Goal: Navigation & Orientation: Find specific page/section

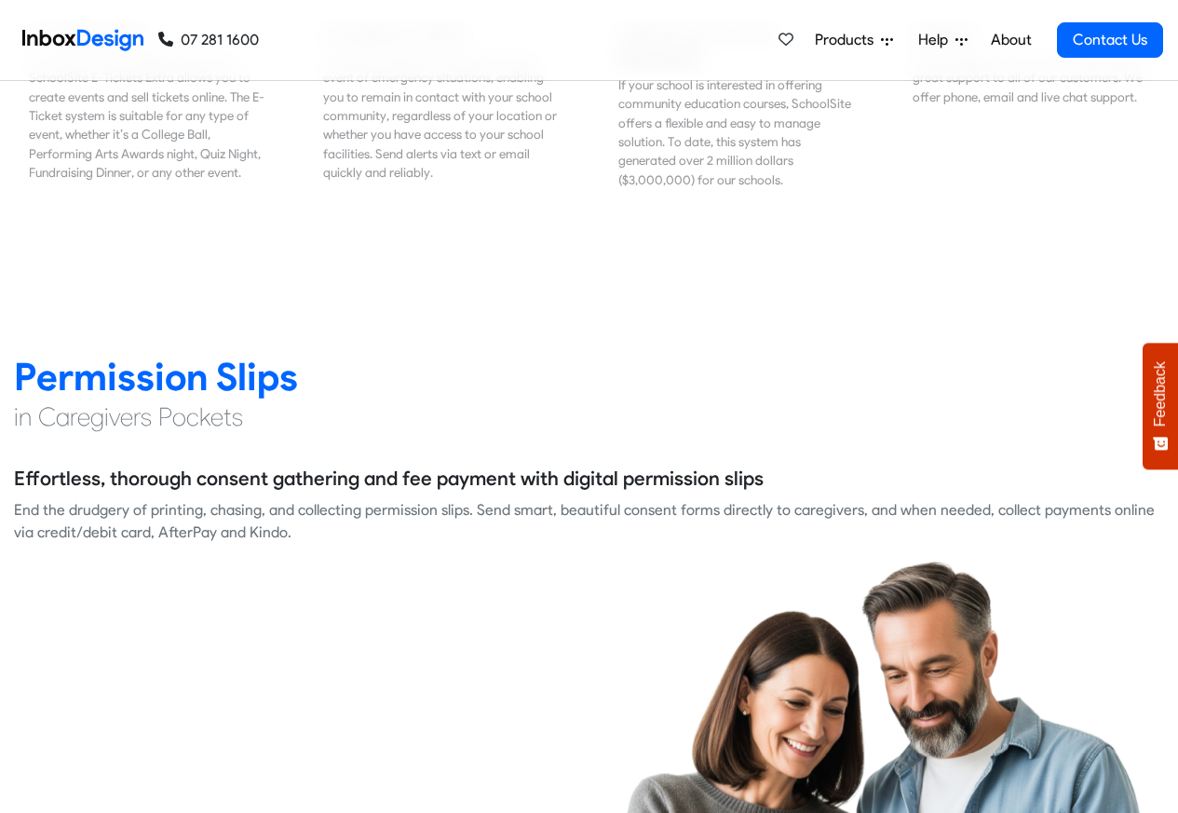
scroll to position [2348, 0]
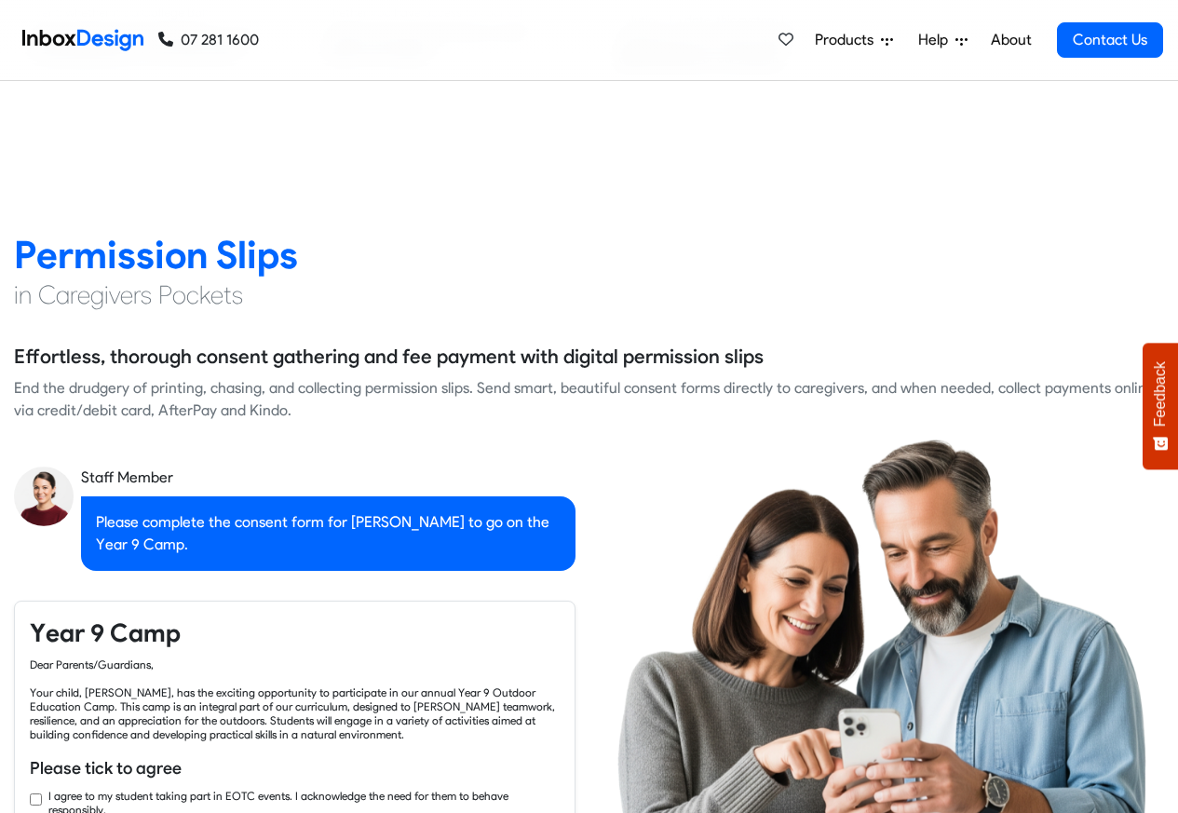
checkbox input "true"
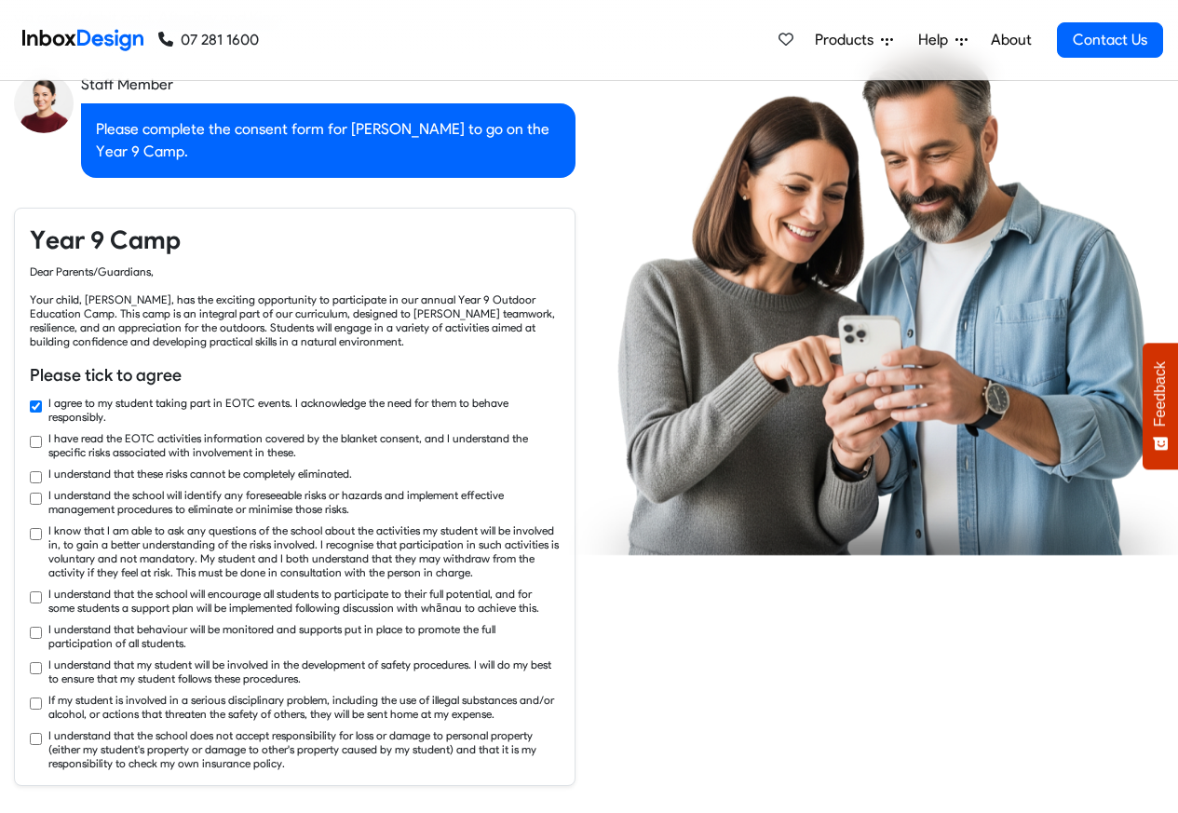
checkbox input "true"
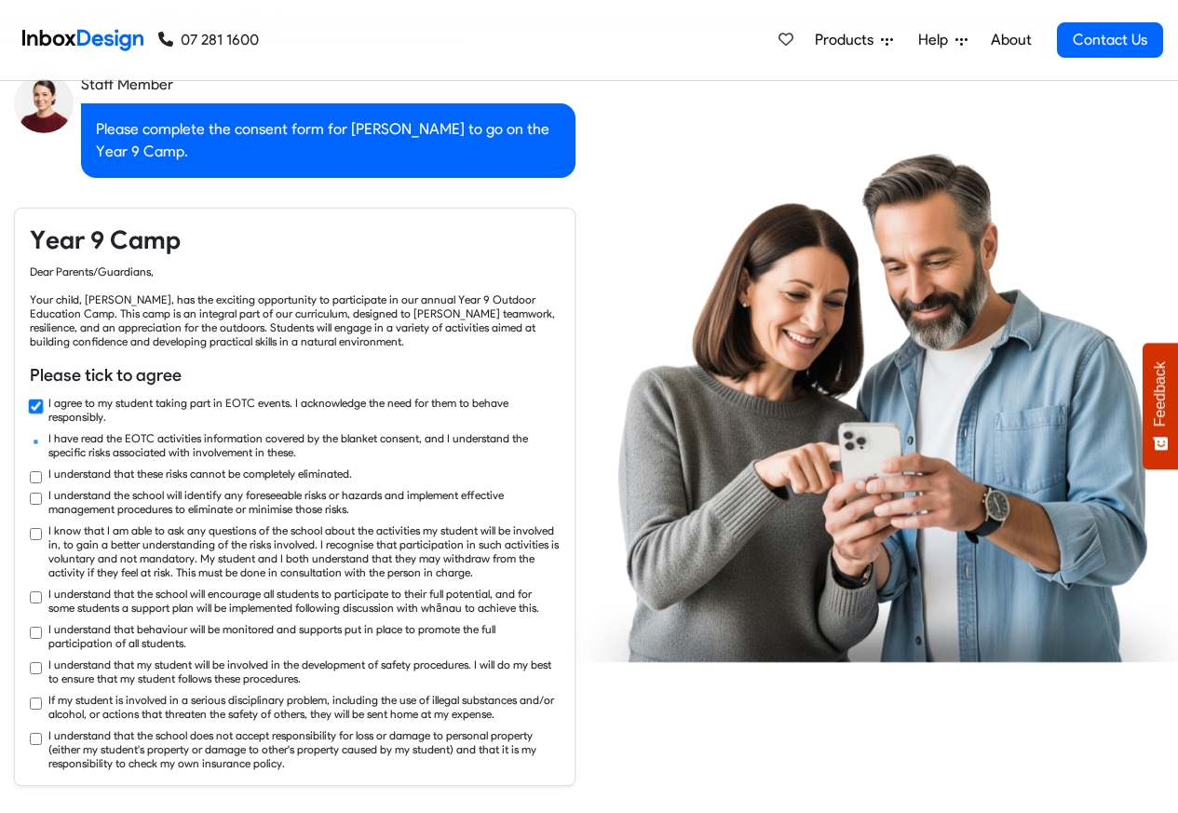
checkbox input "true"
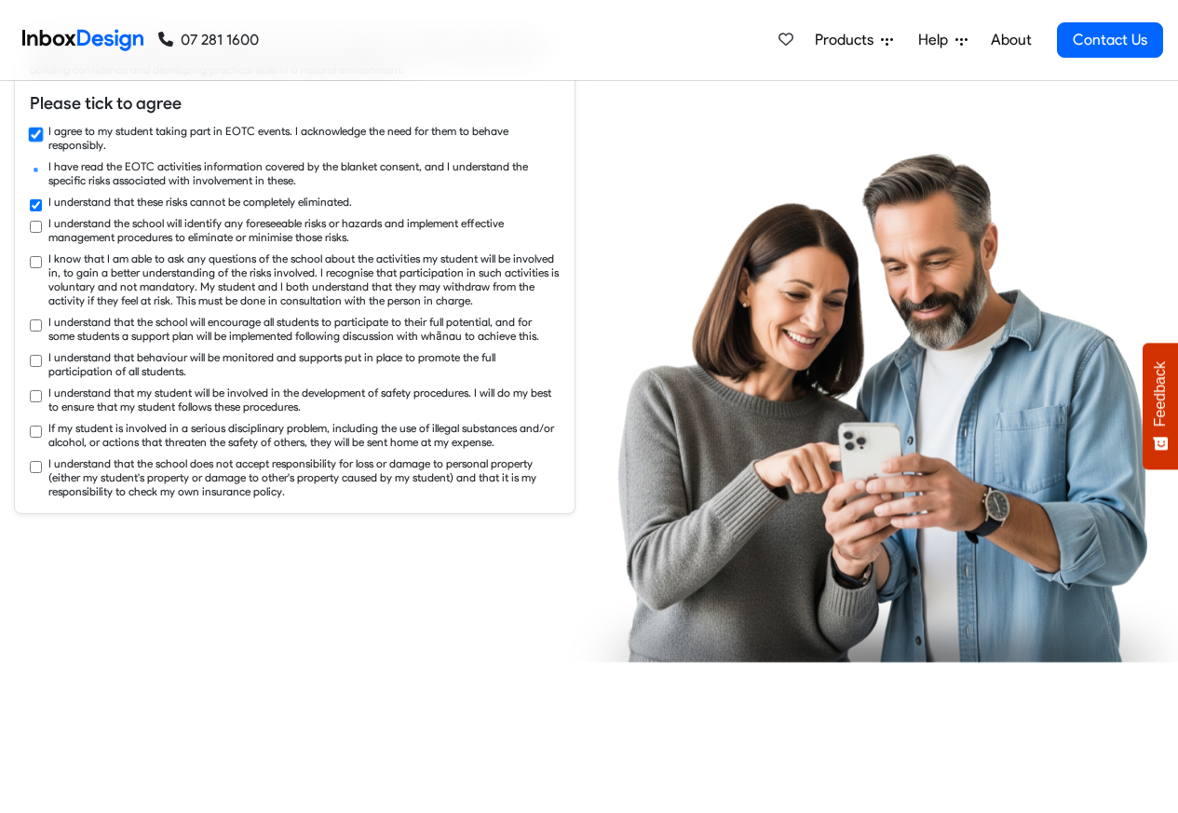
checkbox input "true"
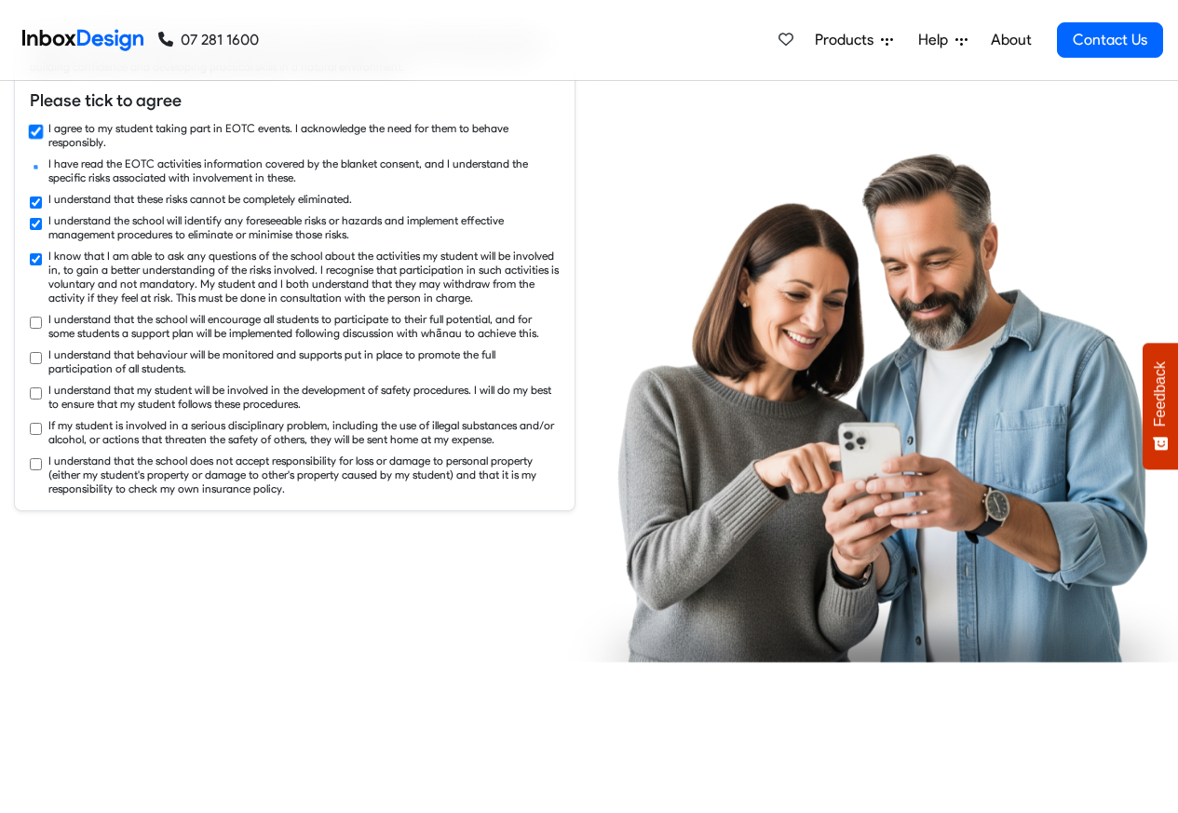
checkbox input "true"
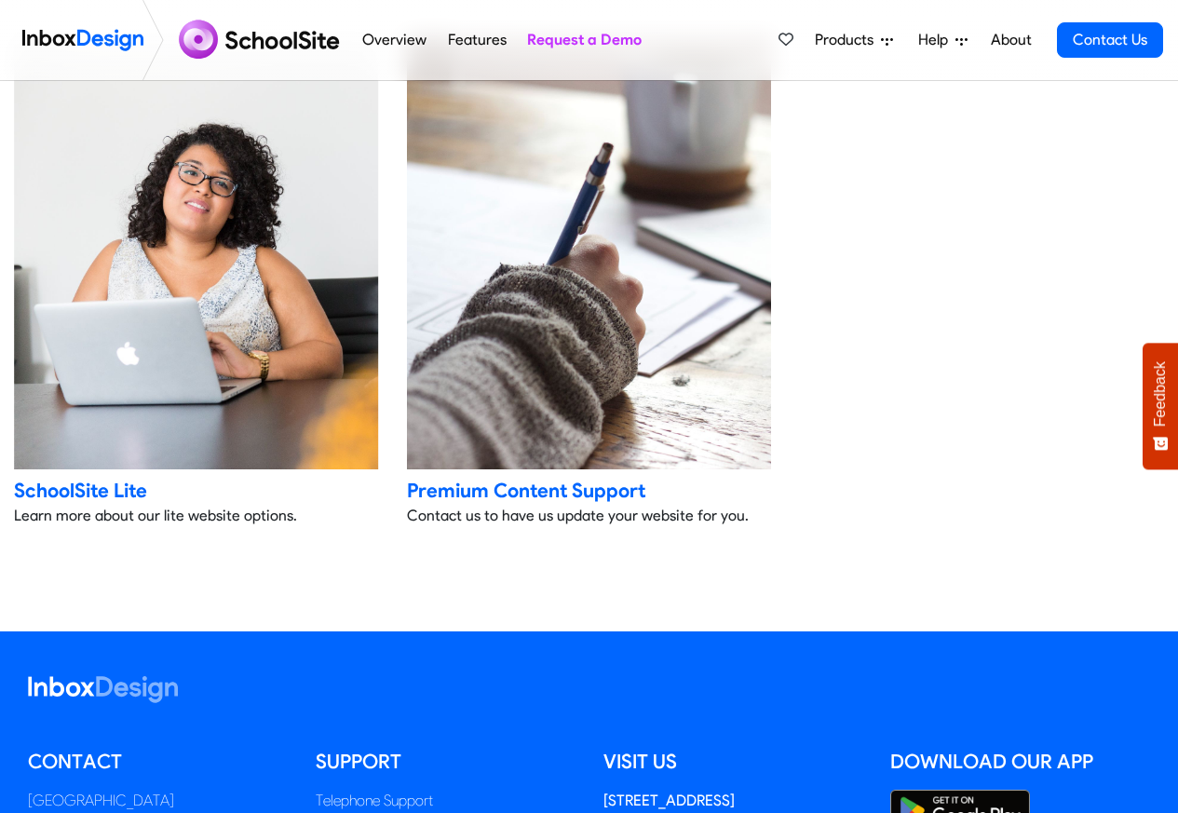
scroll to position [3913, 0]
